Goal: Information Seeking & Learning: Learn about a topic

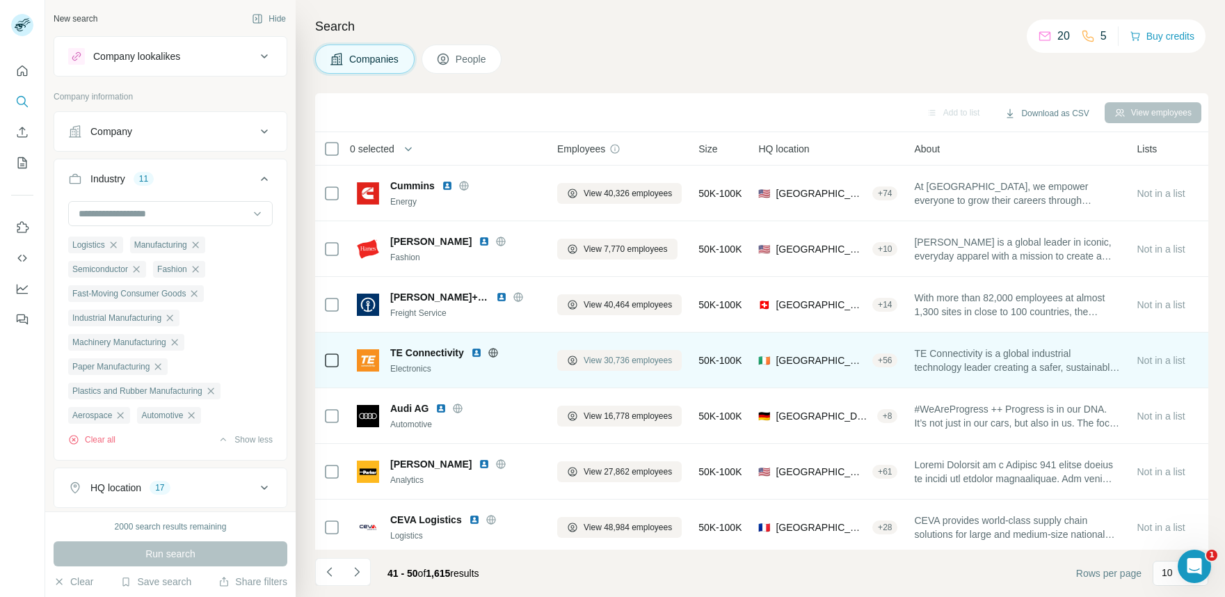
scroll to position [173, 0]
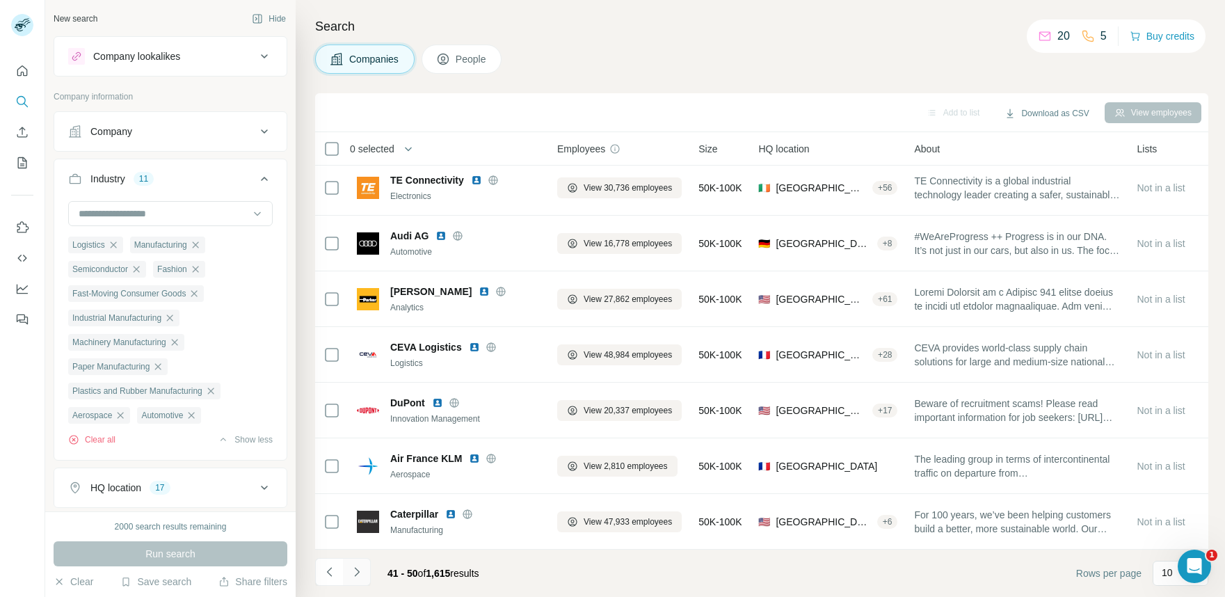
click at [360, 574] on icon "Navigate to next page" at bounding box center [357, 572] width 14 height 14
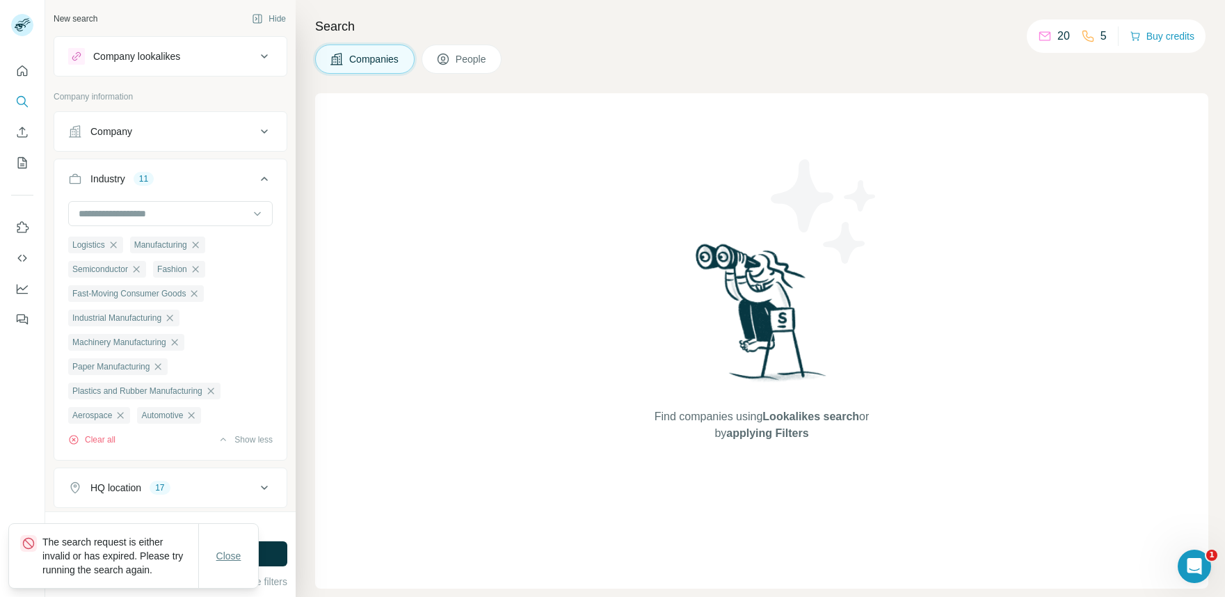
click at [227, 549] on span "Close" at bounding box center [228, 556] width 25 height 14
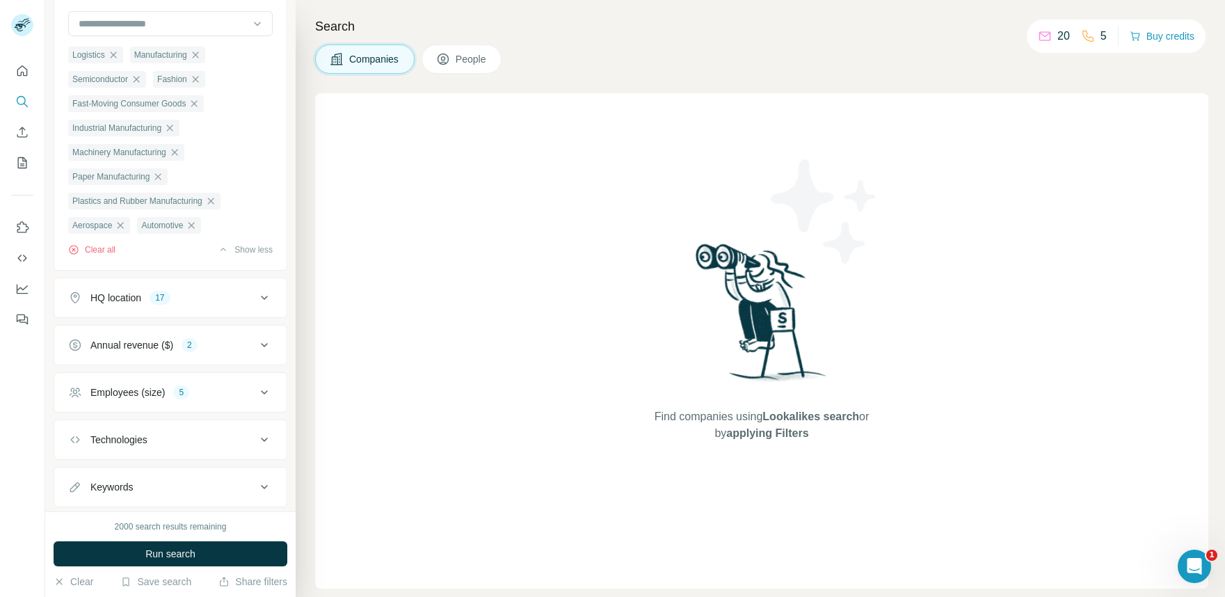
scroll to position [230, 0]
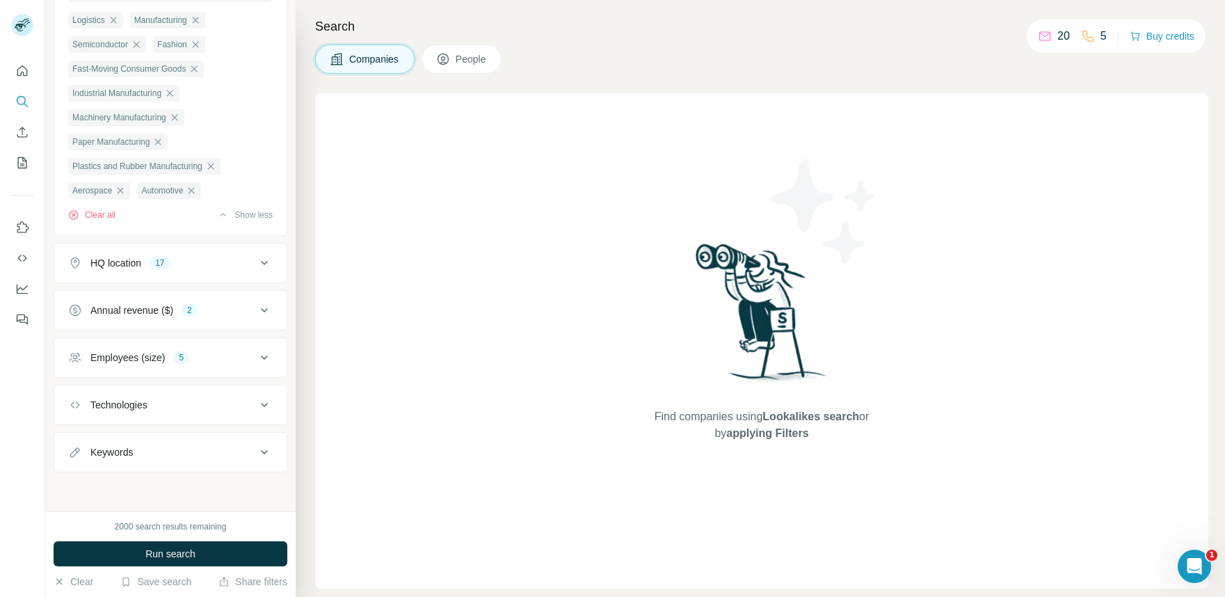
click at [266, 264] on icon at bounding box center [264, 263] width 17 height 17
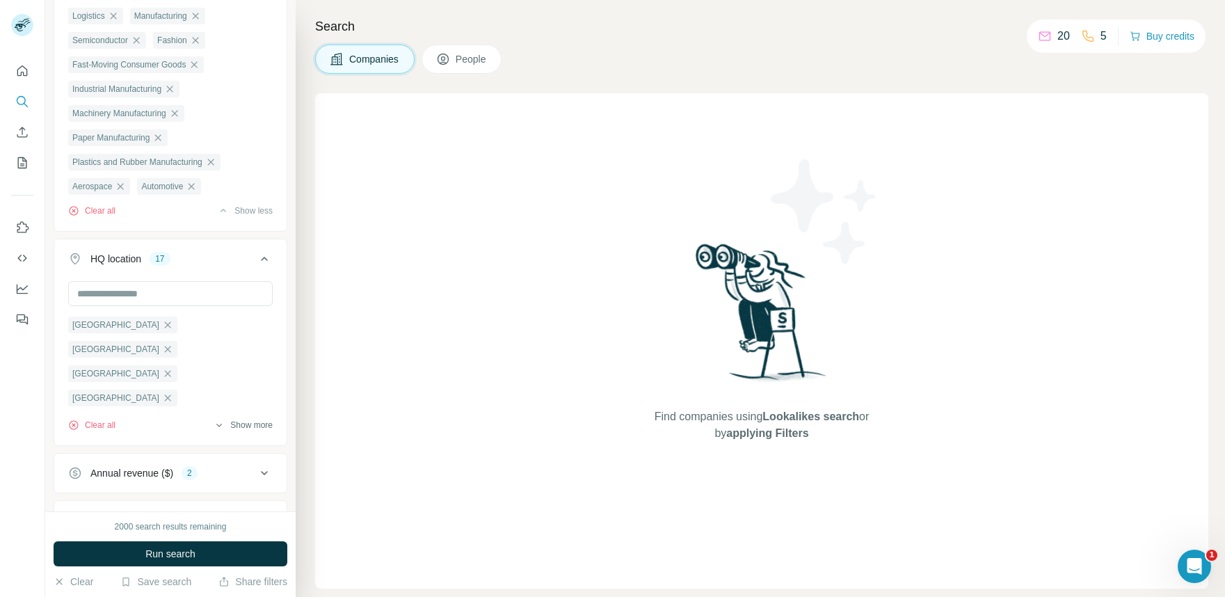
click at [240, 431] on button "Show more" at bounding box center [243, 425] width 59 height 13
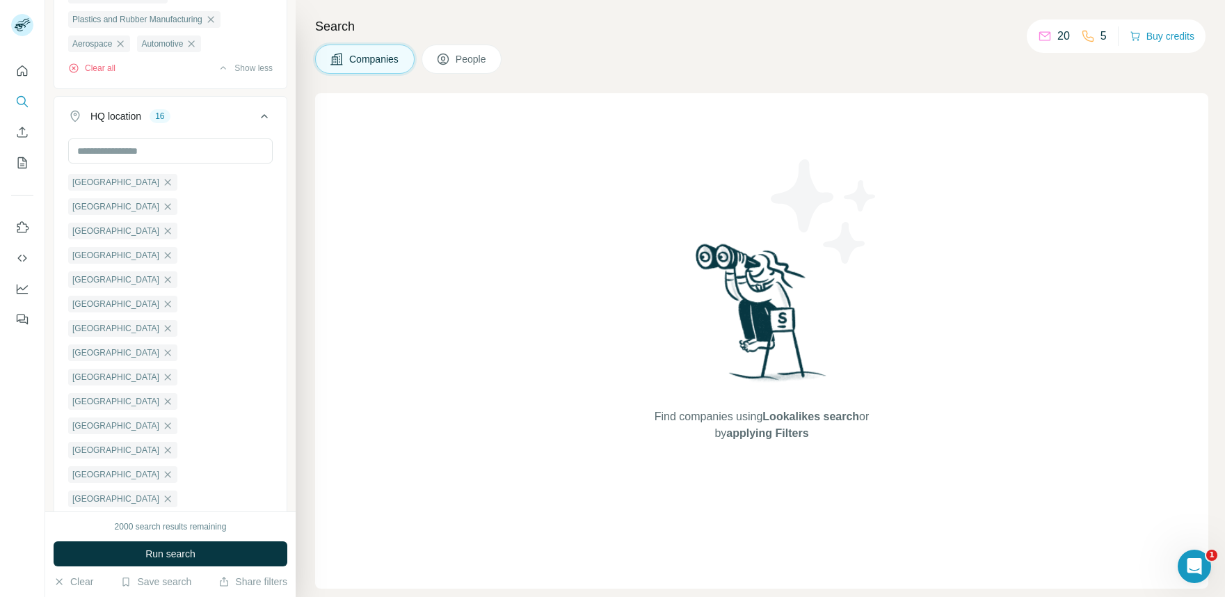
scroll to position [422, 0]
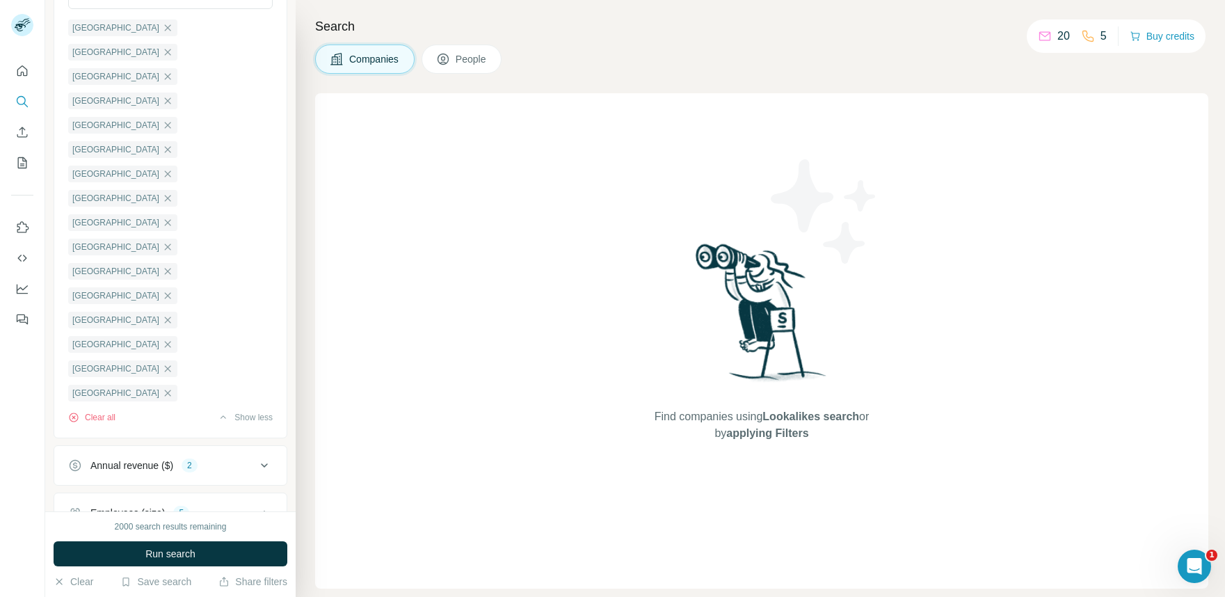
scroll to position [525, 0]
click at [255, 459] on div "Annual revenue ($) 2" at bounding box center [162, 466] width 188 height 14
click at [224, 554] on button "Run search" at bounding box center [171, 553] width 234 height 25
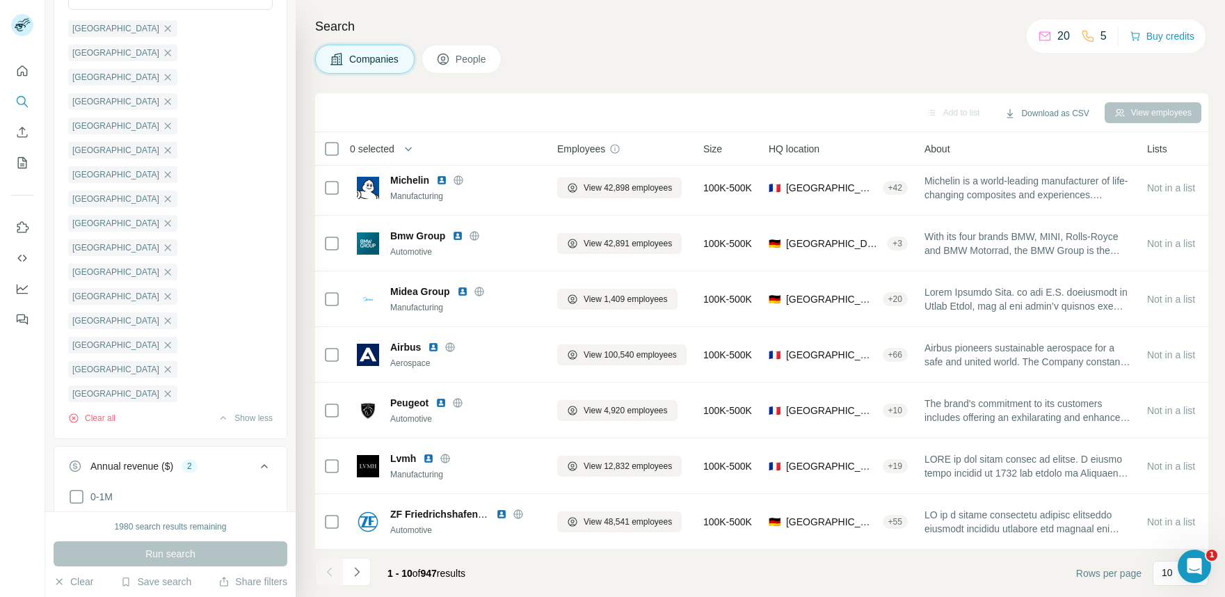
scroll to position [0, 0]
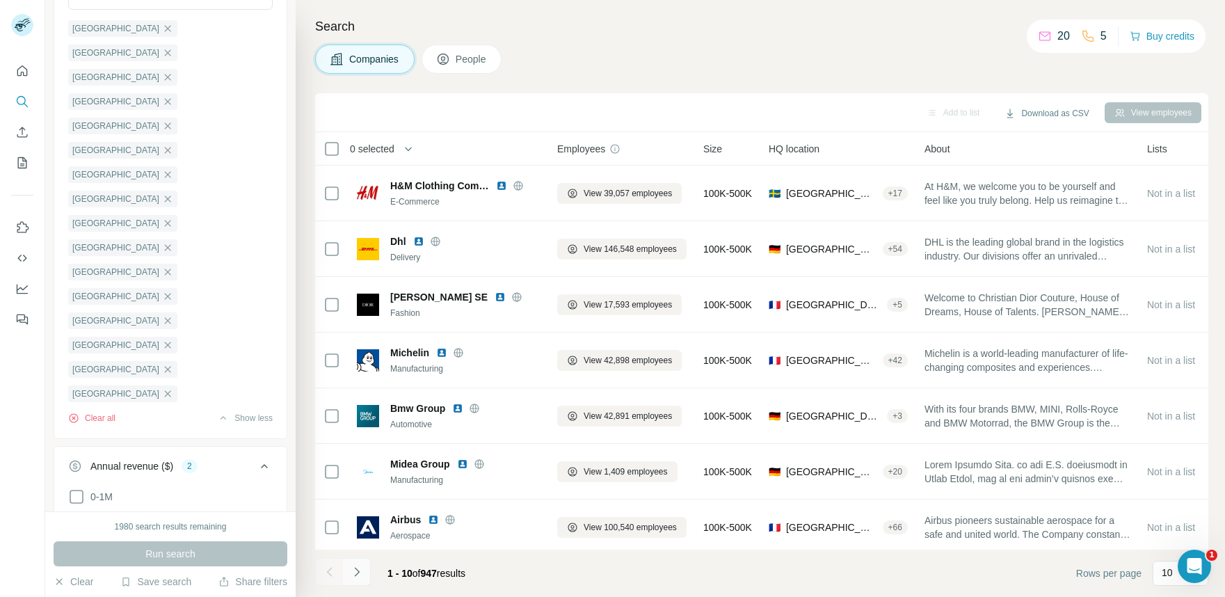
click at [365, 574] on button "Navigate to next page" at bounding box center [357, 572] width 28 height 28
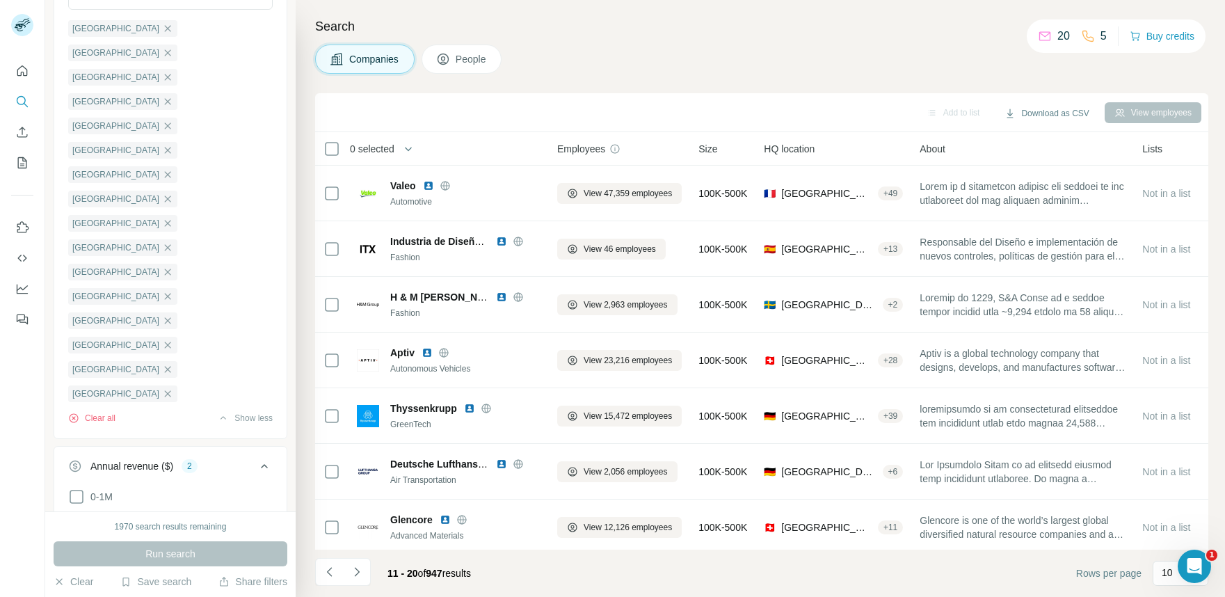
click at [365, 574] on button "Navigate to next page" at bounding box center [357, 572] width 28 height 28
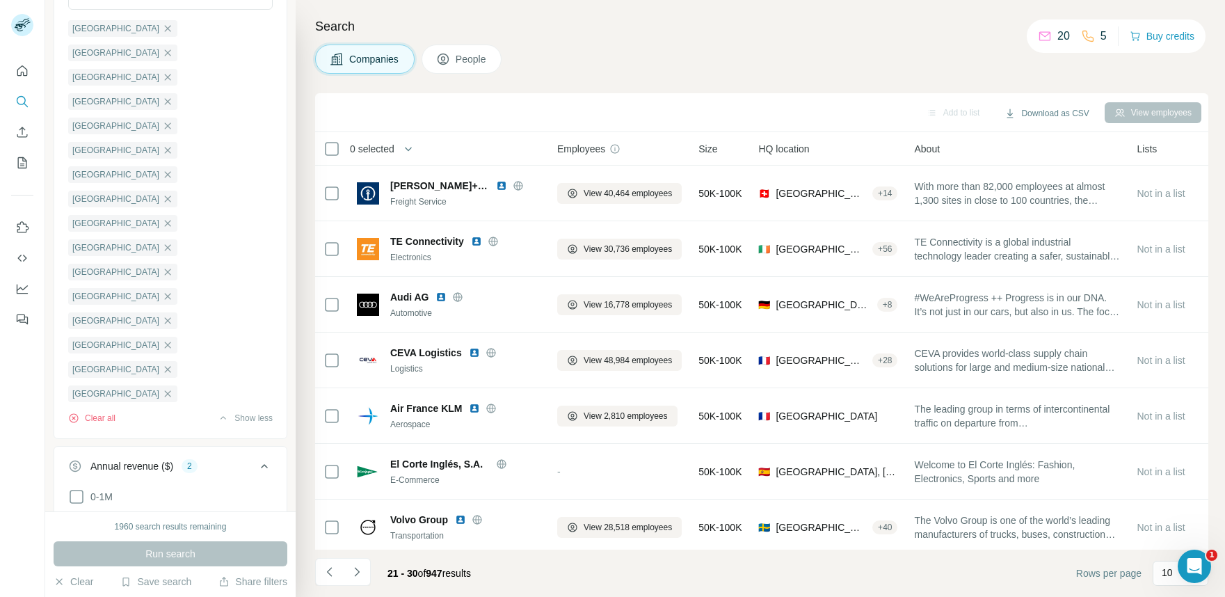
click at [365, 574] on button "Navigate to next page" at bounding box center [357, 572] width 28 height 28
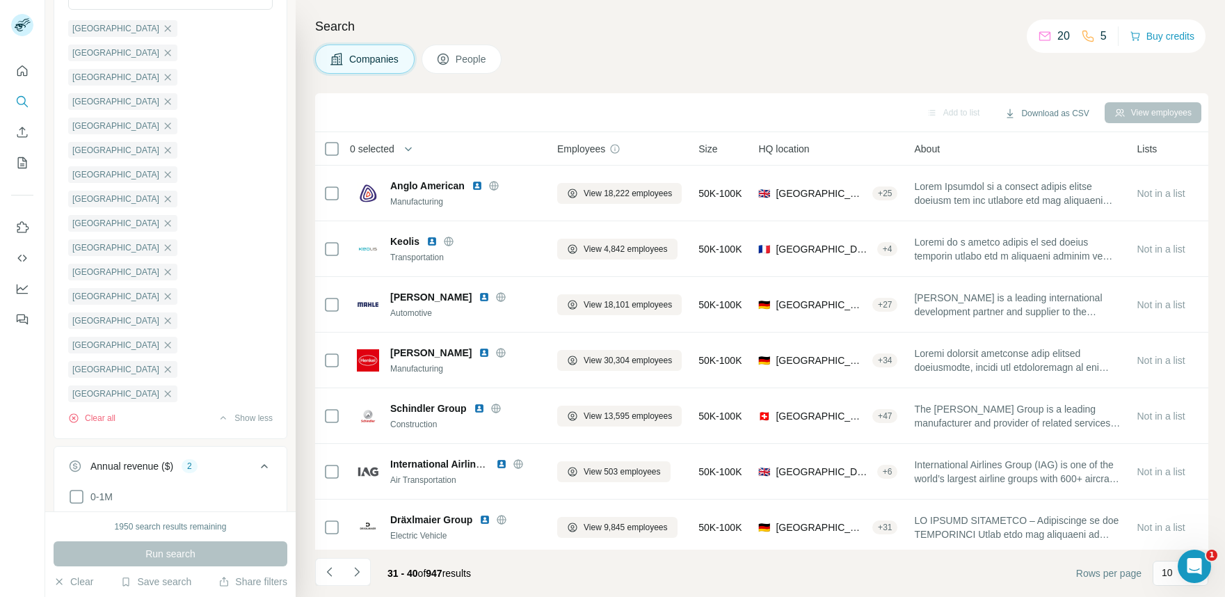
click at [365, 574] on button "Navigate to next page" at bounding box center [357, 572] width 28 height 28
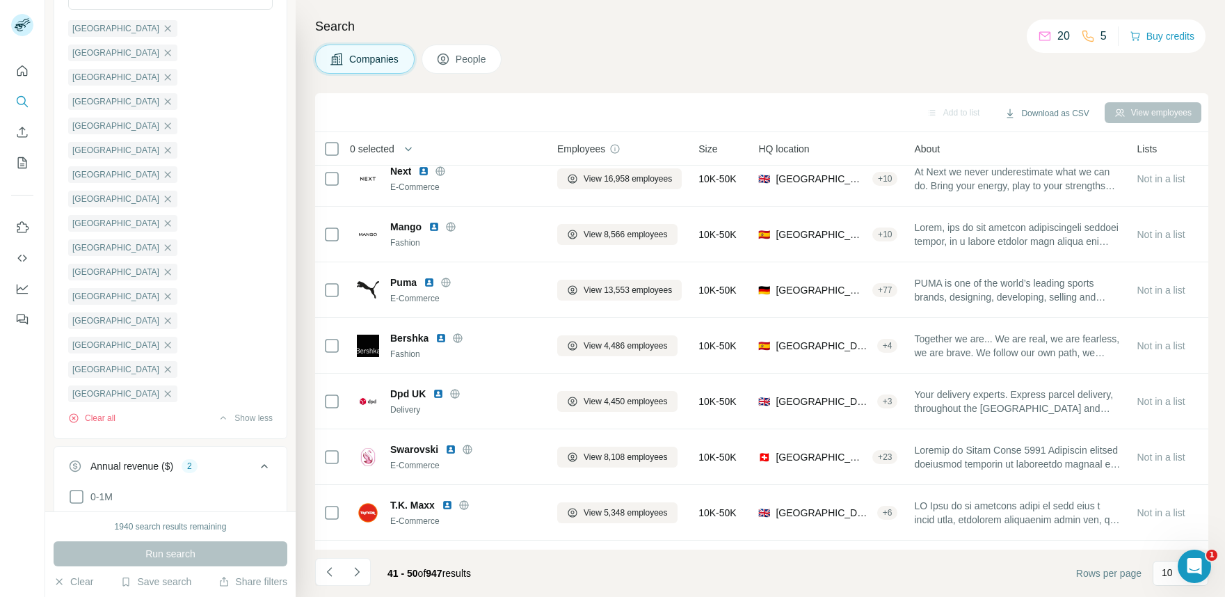
scroll to position [173, 0]
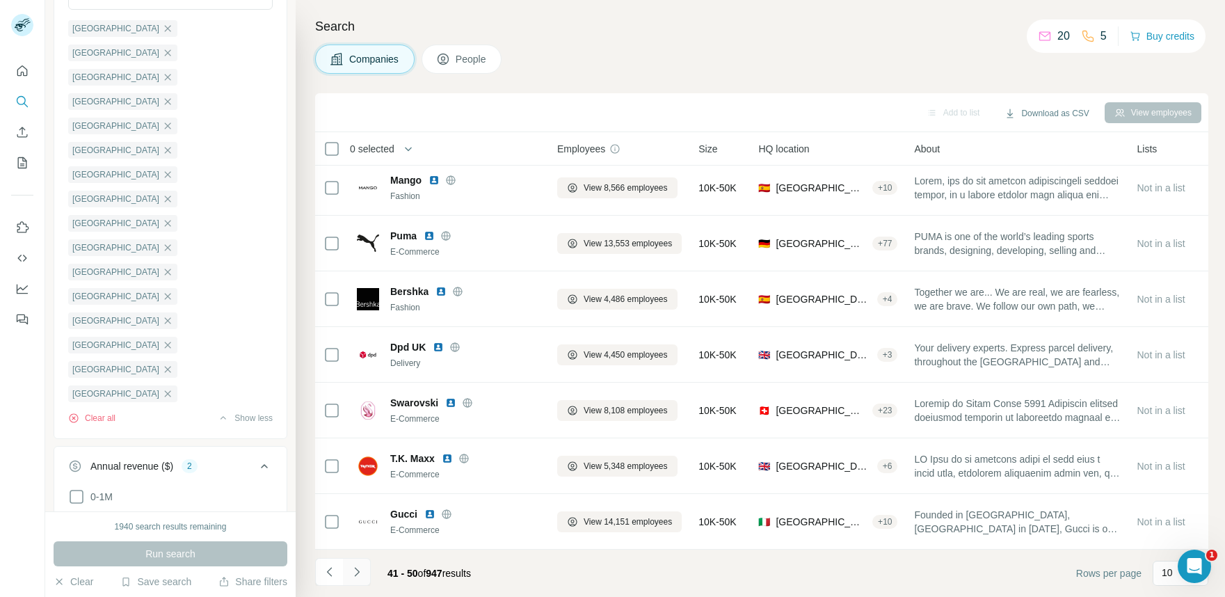
click at [358, 572] on icon "Navigate to next page" at bounding box center [356, 571] width 5 height 9
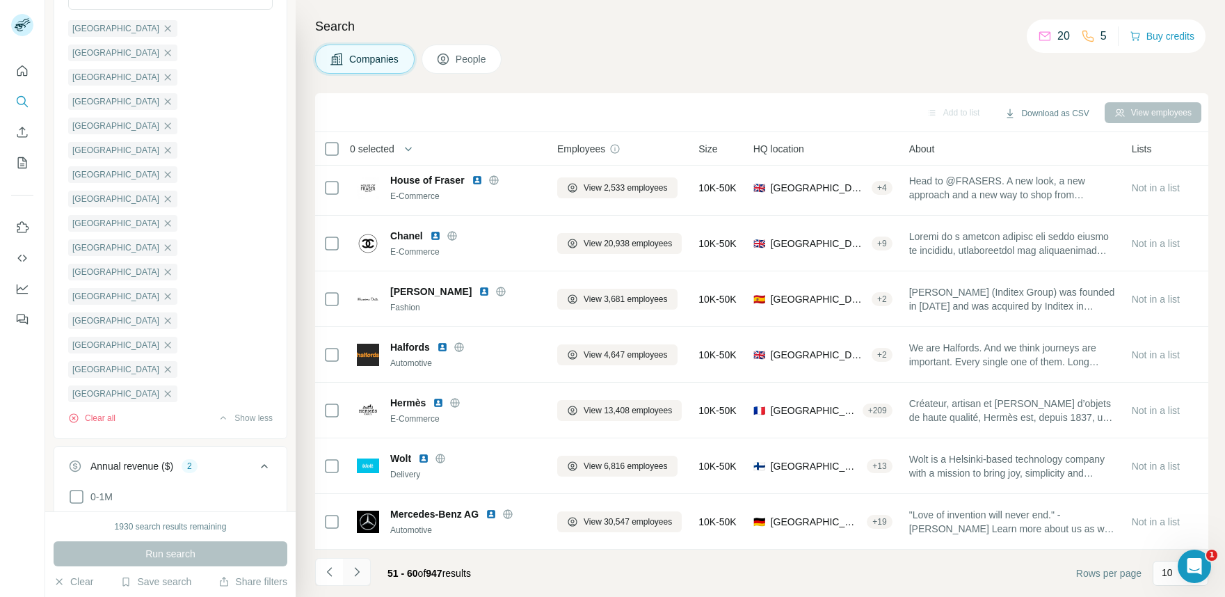
click at [358, 572] on icon "Navigate to next page" at bounding box center [356, 571] width 5 height 9
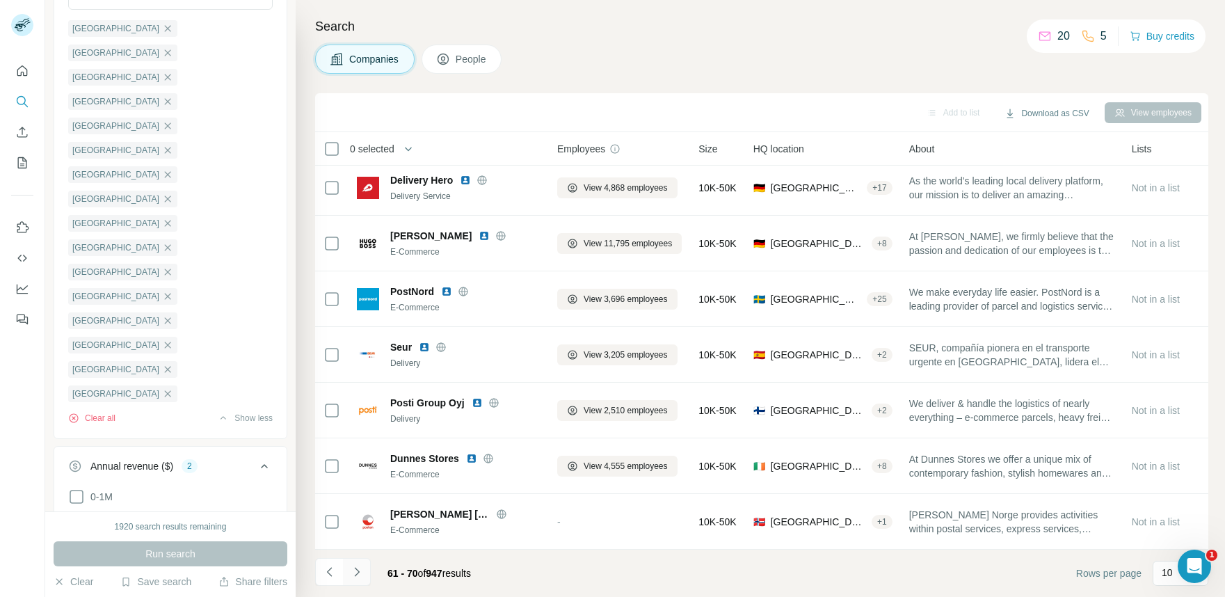
click at [358, 572] on icon "Navigate to next page" at bounding box center [356, 571] width 5 height 9
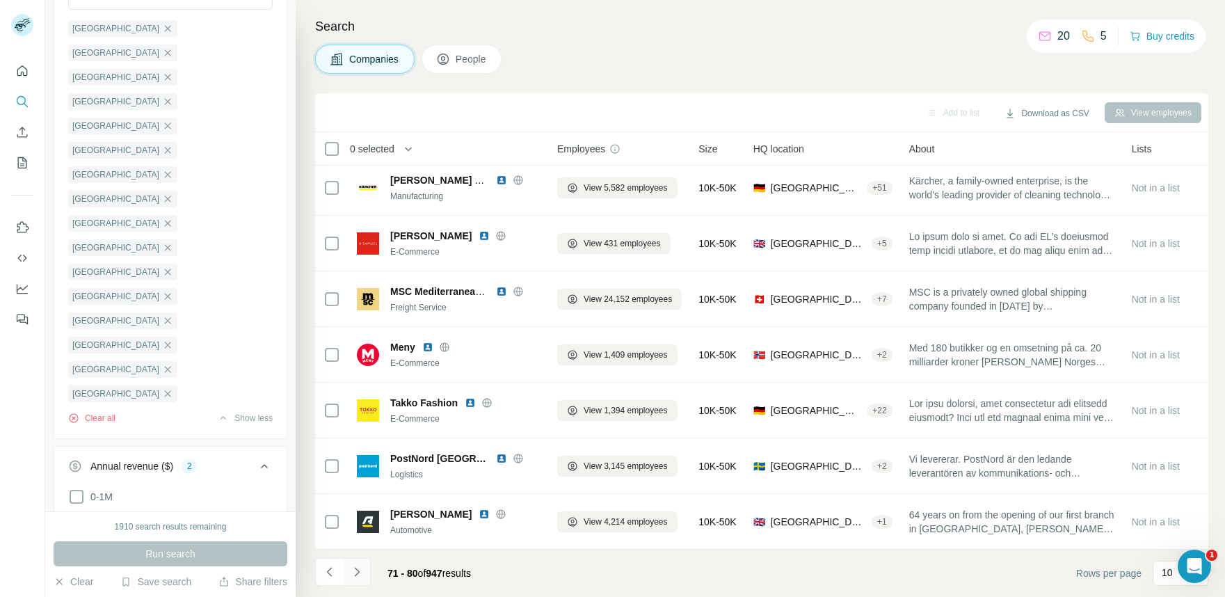
click at [366, 577] on button "Navigate to next page" at bounding box center [357, 572] width 28 height 28
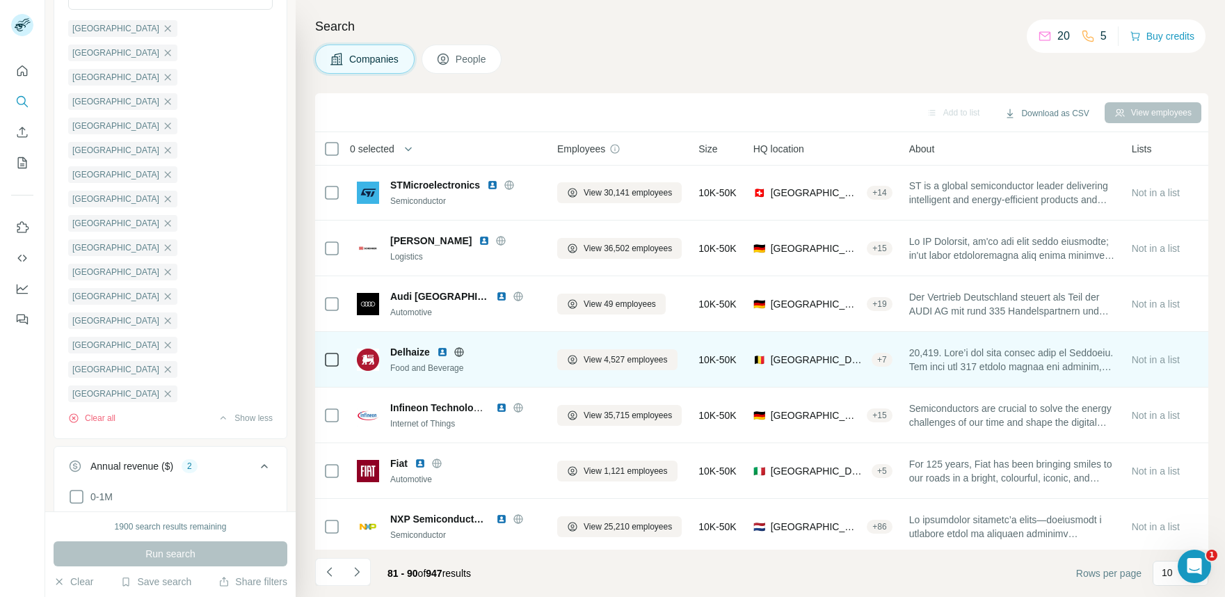
scroll to position [0, 0]
